Goal: Task Accomplishment & Management: Manage account settings

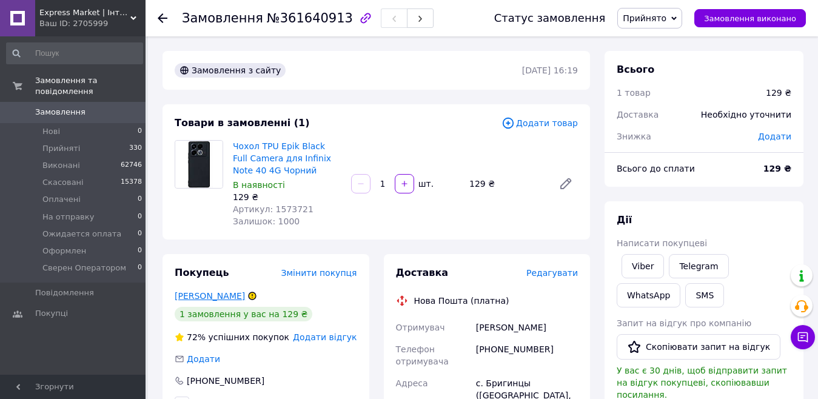
click at [216, 298] on link "Максим Костенко" at bounding box center [210, 296] width 70 height 10
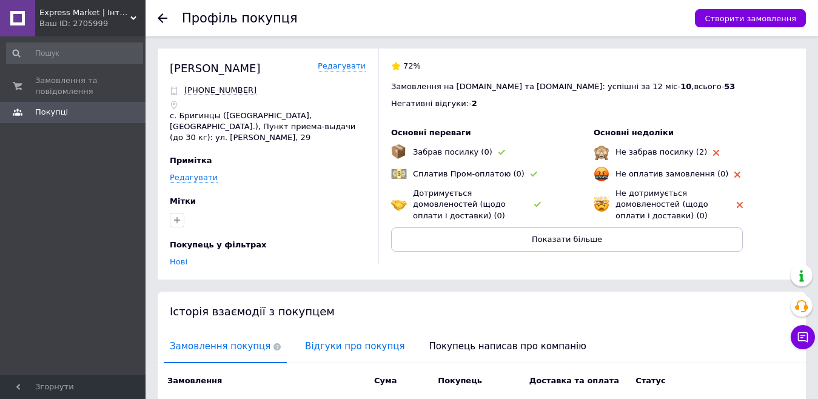
click at [336, 333] on span "Відгуки про покупця" at bounding box center [355, 346] width 112 height 31
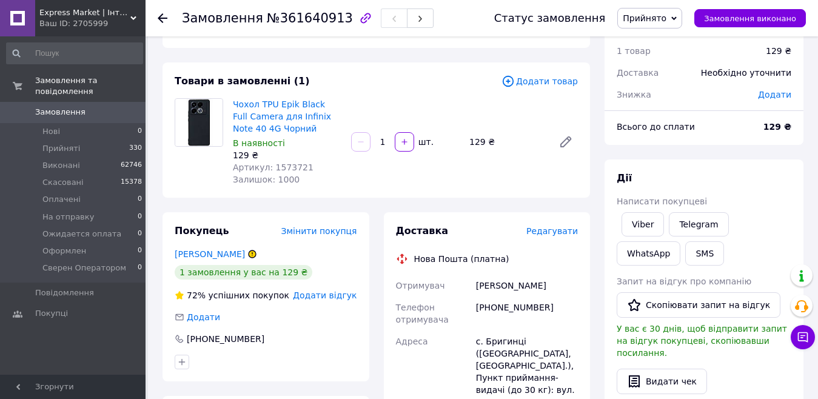
scroll to position [61, 0]
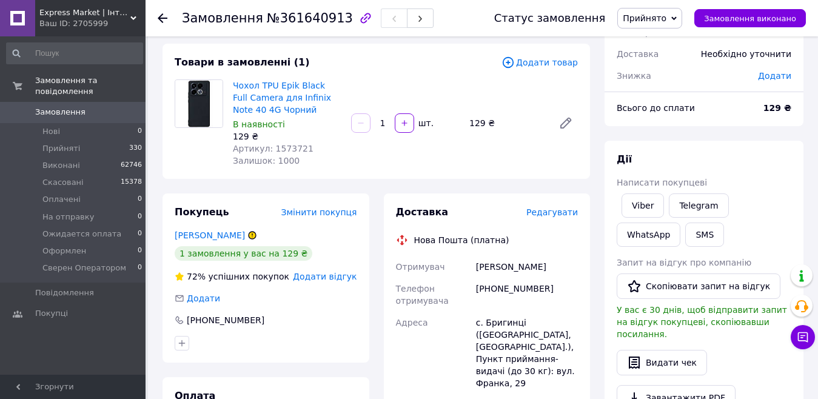
drag, startPoint x: 283, startPoint y: 164, endPoint x: 291, endPoint y: 159, distance: 9.5
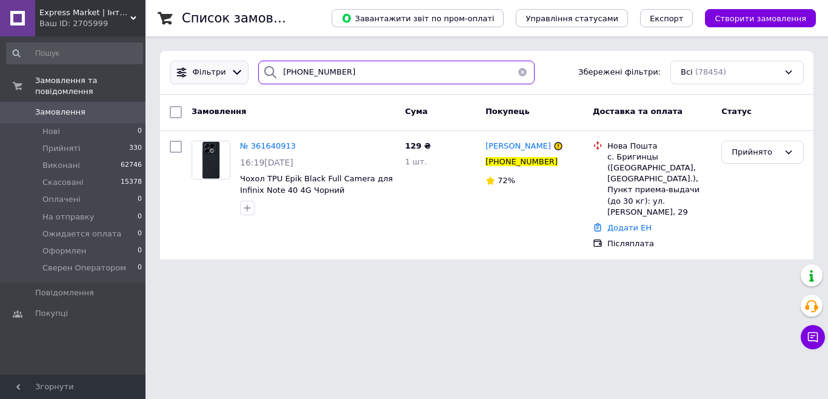
drag, startPoint x: 363, startPoint y: 73, endPoint x: 230, endPoint y: 69, distance: 132.8
click at [236, 72] on div "Фільтри +380986749963 Збережені фільтри: Всі (78454)" at bounding box center [487, 73] width 644 height 24
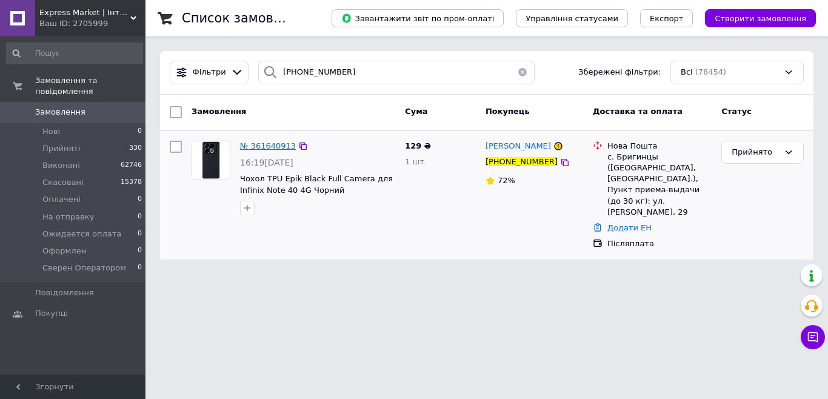
click at [259, 146] on span "№ 361640913" at bounding box center [268, 145] width 56 height 9
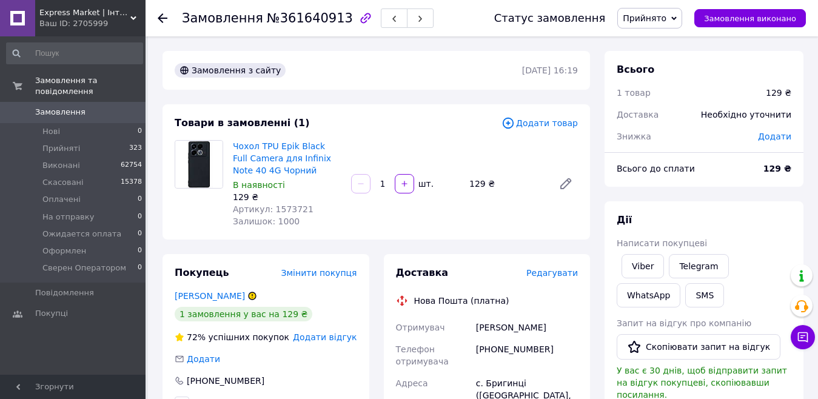
click at [162, 18] on use at bounding box center [163, 18] width 10 height 10
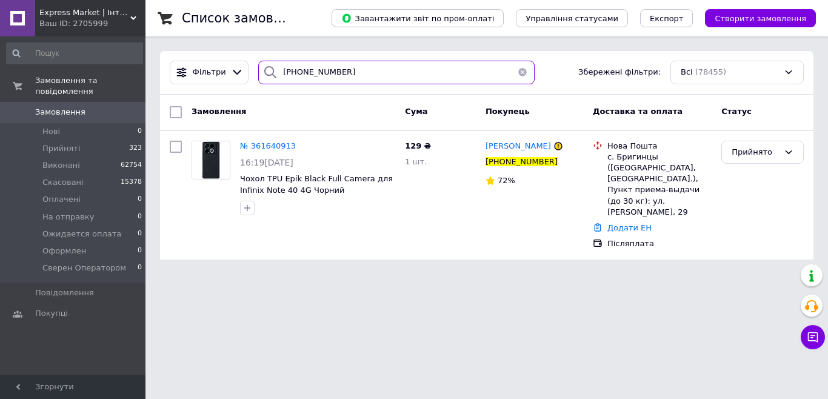
drag, startPoint x: 368, startPoint y: 80, endPoint x: 142, endPoint y: 79, distance: 226.1
click at [142, 79] on div "Express Market | Інтернет Магазин | ex-market.com.ua Ваш ID: 2705999 Сайт Expre…" at bounding box center [414, 137] width 828 height 274
paste input "9084290"
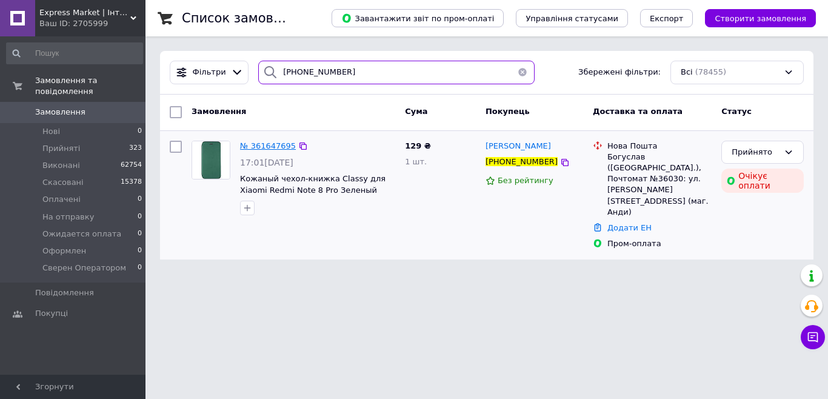
type input "[PHONE_NUMBER]"
click at [269, 146] on span "№ 361647695" at bounding box center [268, 145] width 56 height 9
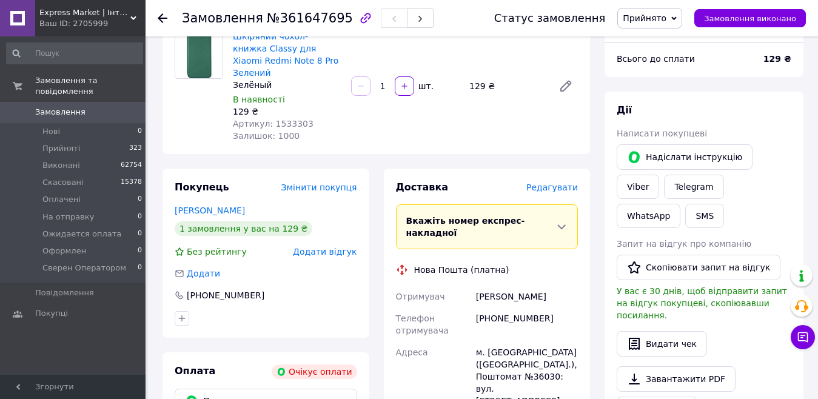
scroll to position [121, 0]
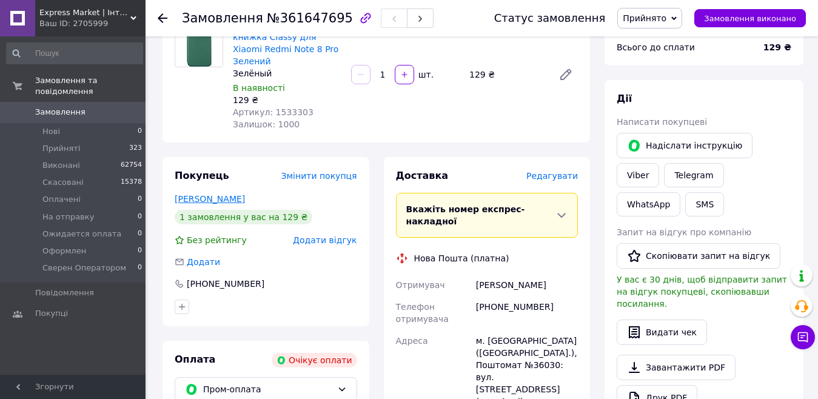
click at [227, 194] on link "[PERSON_NAME]" at bounding box center [210, 199] width 70 height 10
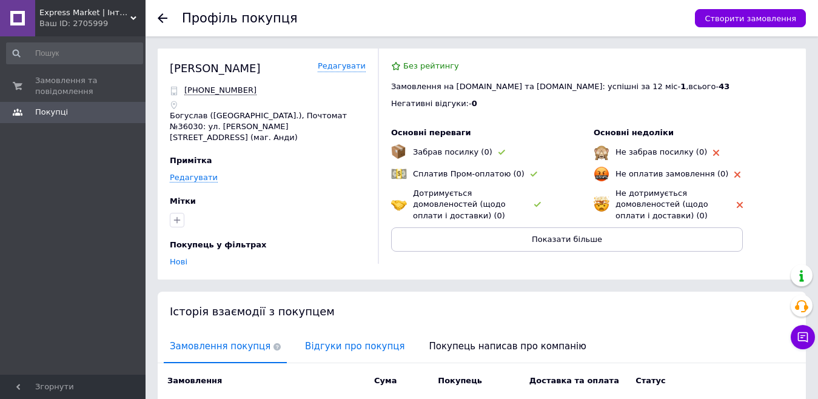
click at [320, 333] on span "Відгуки про покупця" at bounding box center [355, 346] width 112 height 31
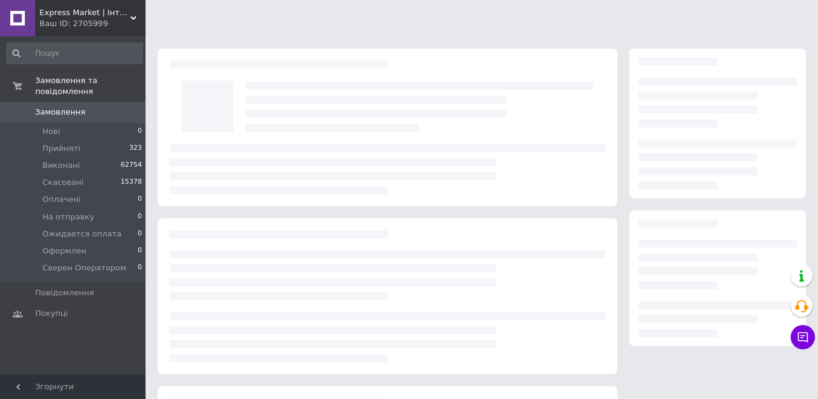
scroll to position [121, 0]
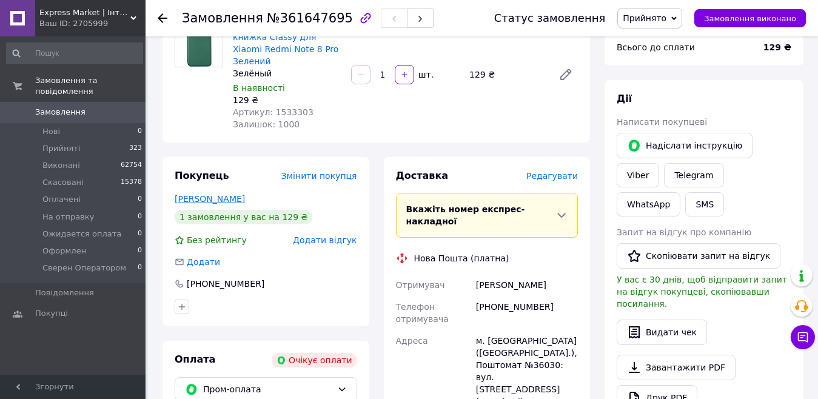
click at [224, 194] on link "[PERSON_NAME]" at bounding box center [210, 199] width 70 height 10
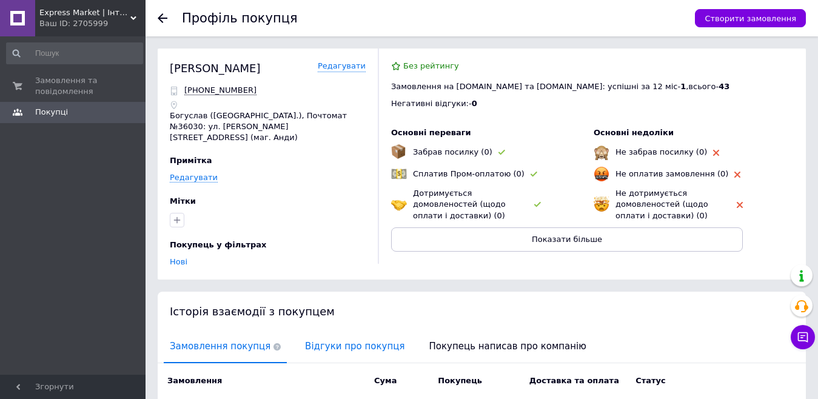
click at [356, 332] on span "Відгуки про покупця" at bounding box center [355, 346] width 112 height 31
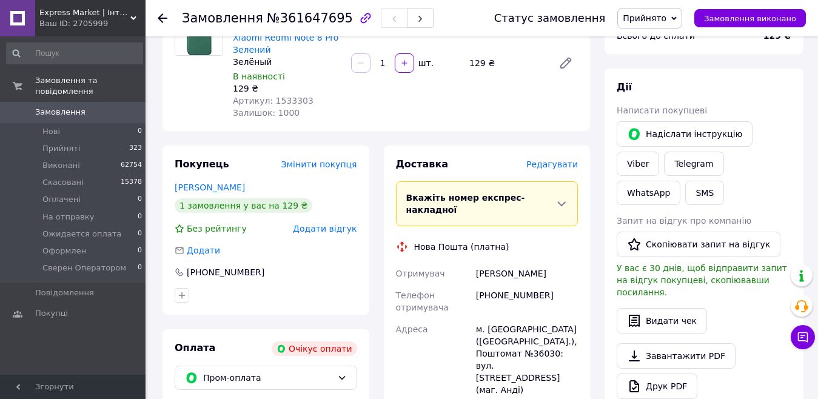
scroll to position [182, 0]
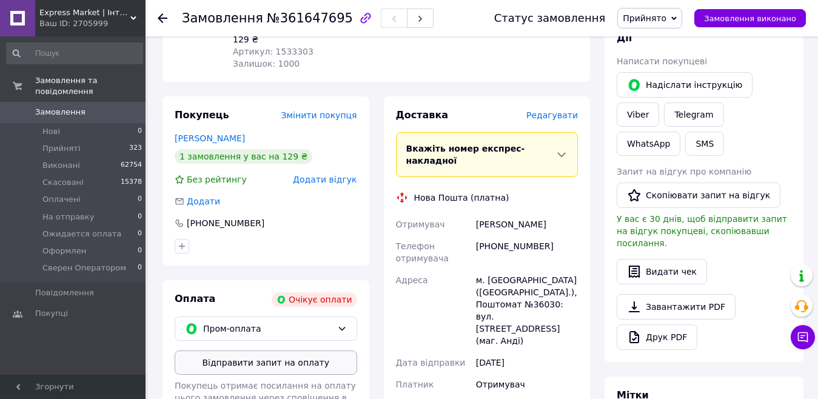
click at [258, 352] on button "Відправити запит на оплату" at bounding box center [266, 362] width 182 height 24
click at [163, 23] on div at bounding box center [163, 18] width 10 height 12
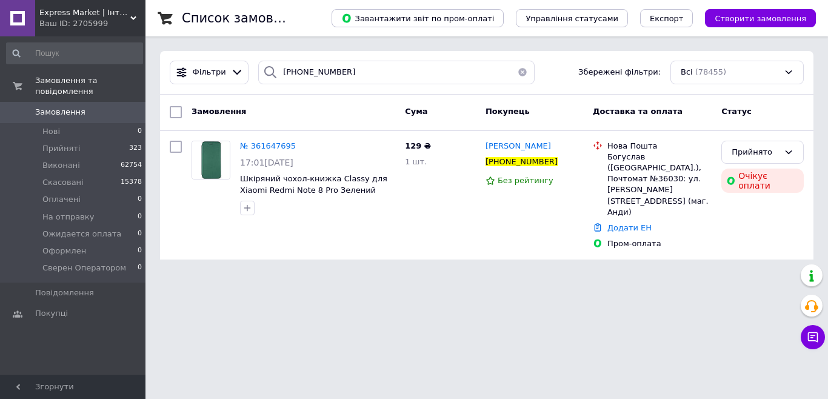
click at [516, 69] on button "button" at bounding box center [522, 73] width 24 height 24
